Goal: Find contact information: Find contact information

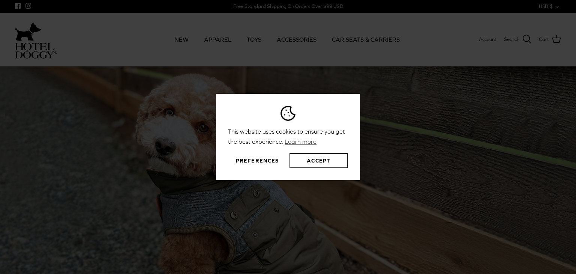
click at [313, 165] on button "Accept" at bounding box center [318, 160] width 58 height 15
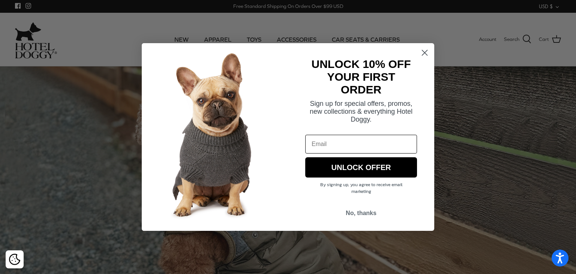
click at [421, 55] on circle "Close dialog" at bounding box center [424, 52] width 12 height 12
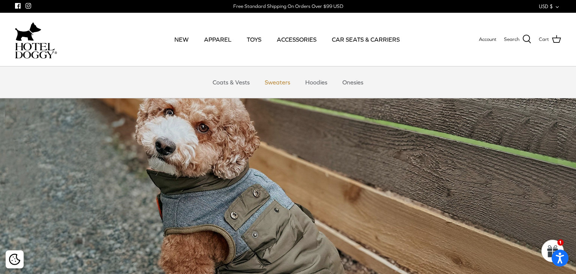
click at [279, 83] on link "Sweaters" at bounding box center [277, 82] width 39 height 22
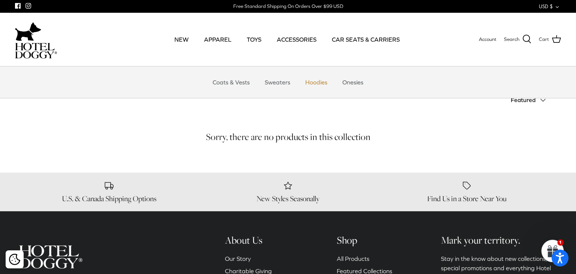
click at [312, 83] on link "Hoodies" at bounding box center [316, 82] width 36 height 22
click at [237, 76] on link "Coats & Vests" at bounding box center [231, 82] width 51 height 22
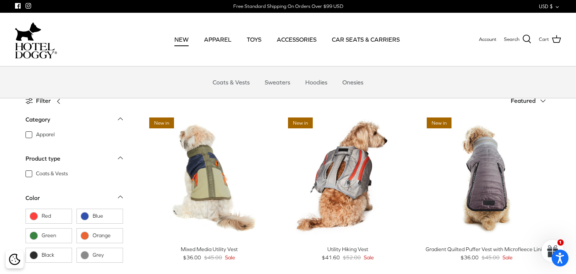
click at [181, 39] on link "NEW" at bounding box center [182, 39] width 28 height 25
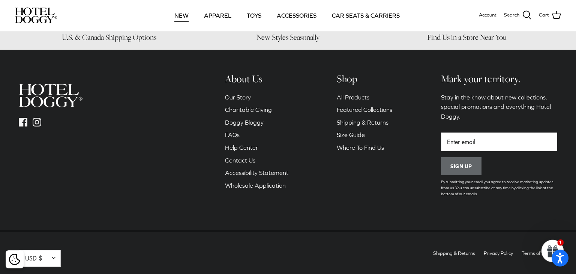
scroll to position [1330, 0]
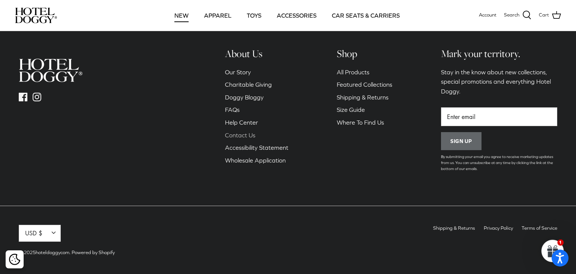
click at [242, 133] on link "Contact Us" at bounding box center [240, 135] width 30 height 7
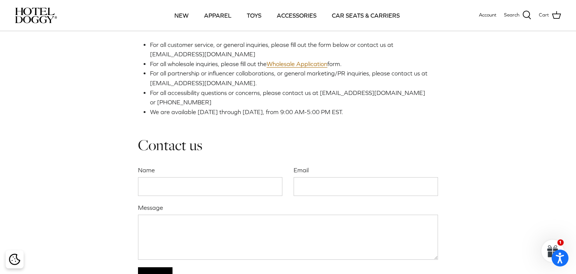
scroll to position [185, 0]
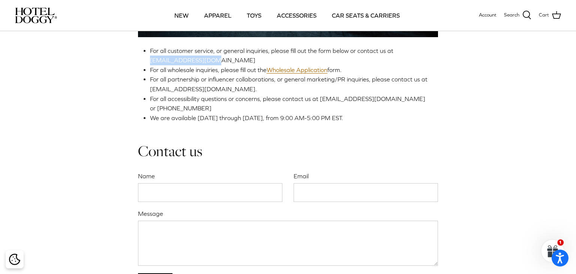
drag, startPoint x: 217, startPoint y: 60, endPoint x: 147, endPoint y: 60, distance: 70.1
click at [147, 60] on div "For all customer service, or general inquiries, please fill out the form below …" at bounding box center [288, 1] width 300 height 244
copy span "woof@hoteldoggy.com"
click at [224, 81] on span "For all partnership or influencer collaborations, or general marketing/PR inqui…" at bounding box center [288, 84] width 277 height 16
click at [37, 113] on div "Contact Us For all customer service, or general inquiries, please fill out the …" at bounding box center [287, 68] width 555 height 445
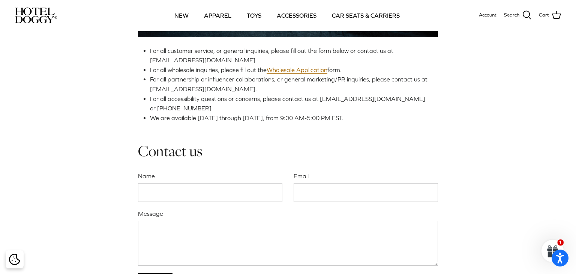
click at [40, 84] on div "Contact Us For all customer service, or general inquiries, please fill out the …" at bounding box center [287, 68] width 555 height 445
